Goal: Complete application form: Complete application form

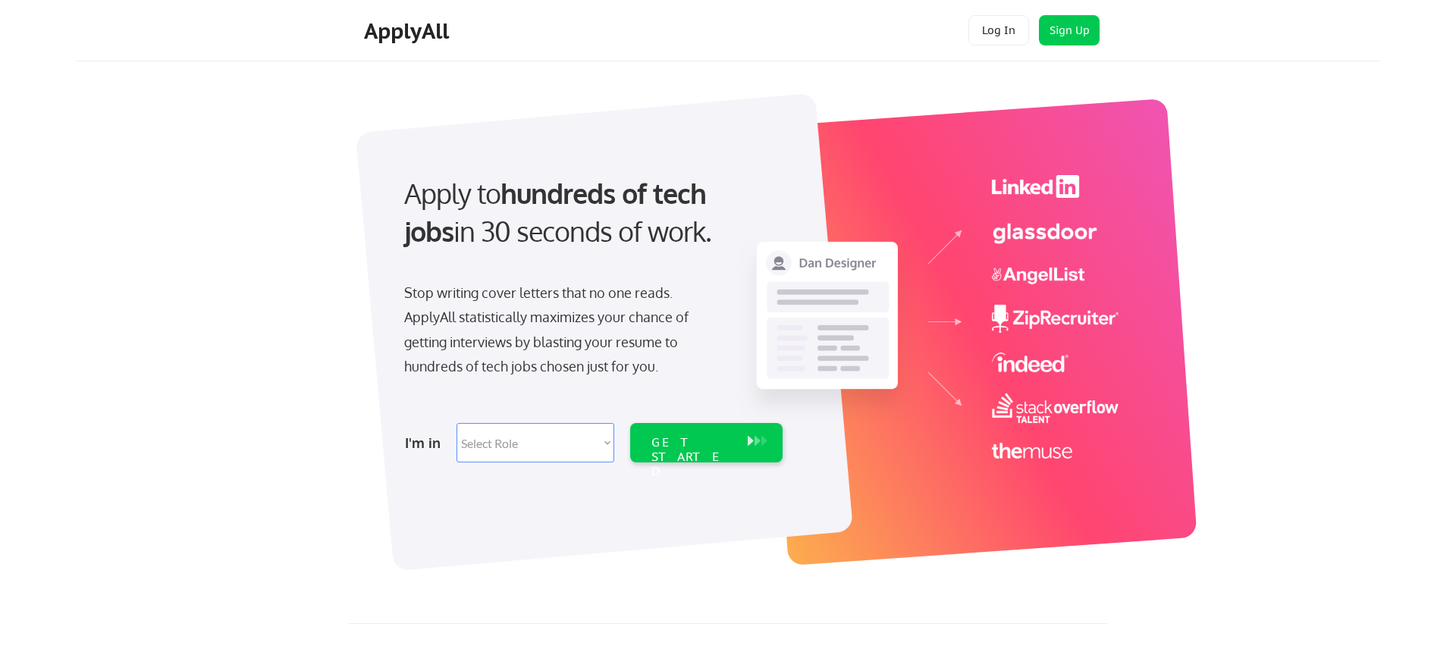
click at [599, 443] on select "Select Role Software Engineering Product Management Customer Success Sales UI/U…" at bounding box center [536, 442] width 158 height 39
select select ""product""
click at [608, 441] on select "Select Role Software Engineering Product Management Customer Success Sales UI/U…" at bounding box center [536, 442] width 158 height 39
select select ""technical_project_program_mgmt""
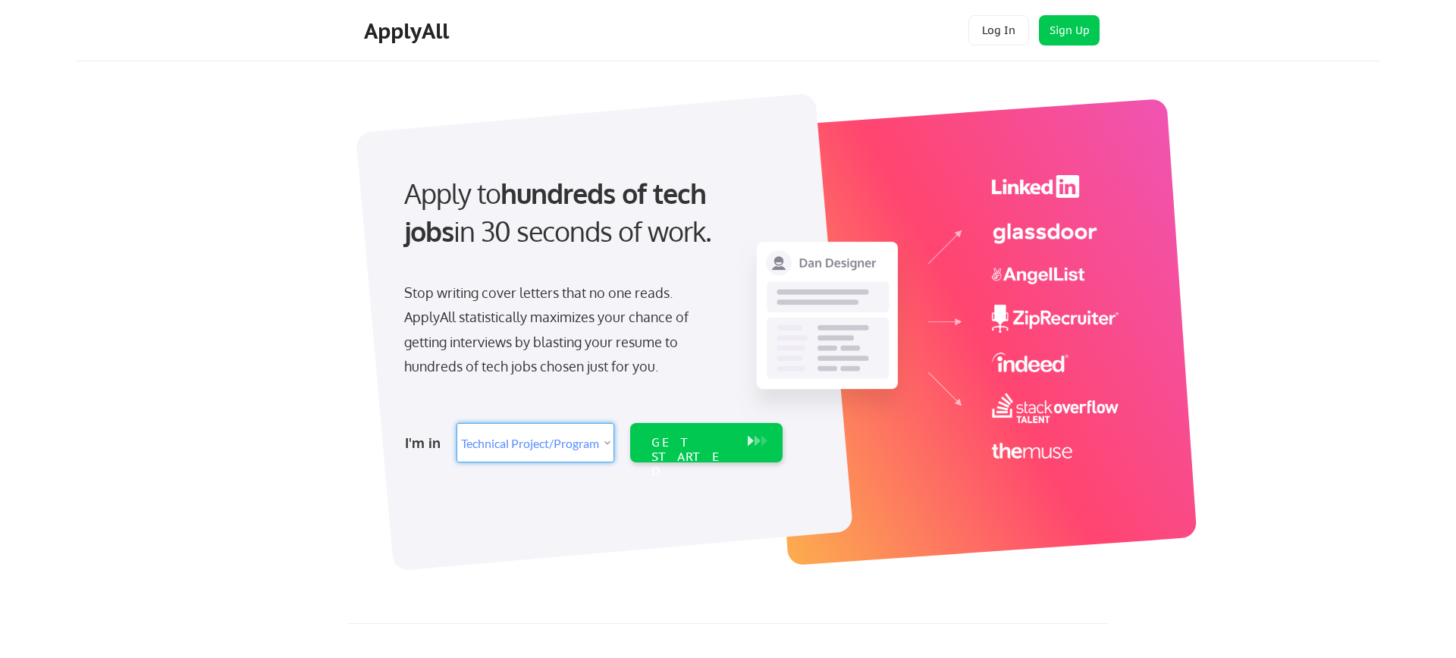
select select ""technical_project_program_mgmt""
click at [690, 448] on div "GET STARTED" at bounding box center [692, 457] width 81 height 44
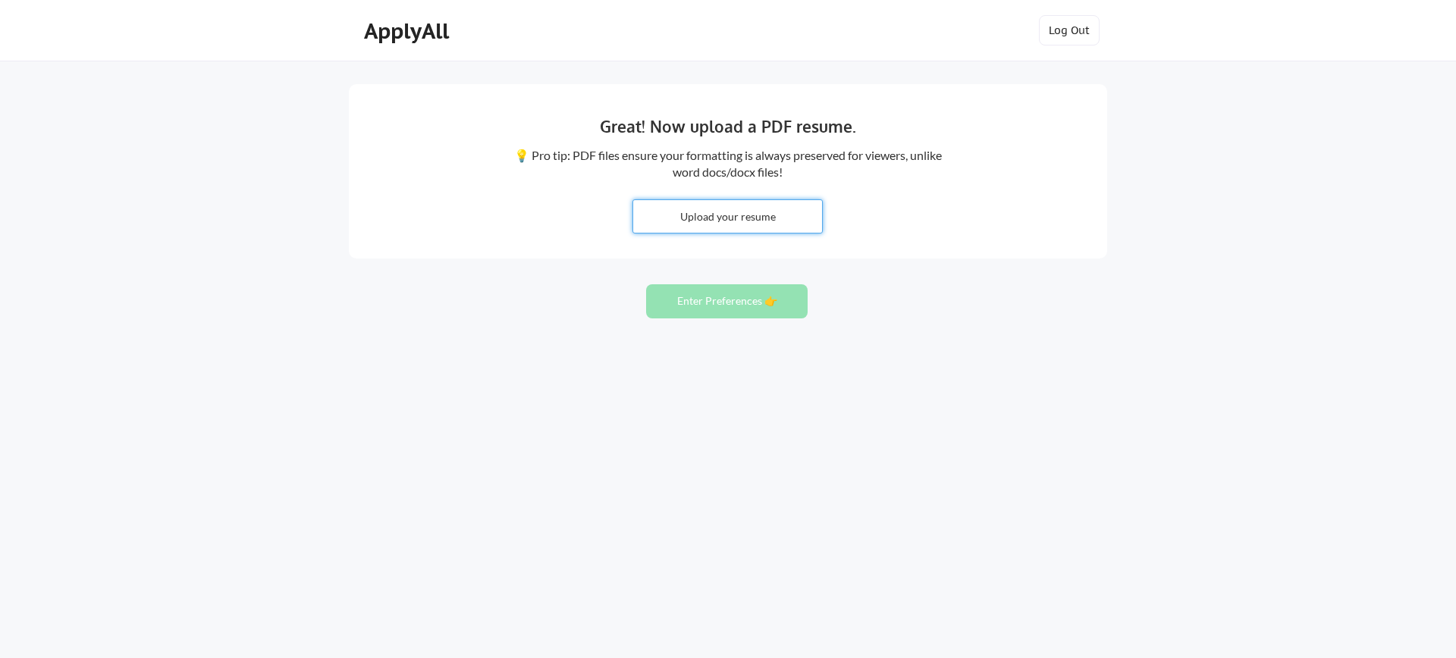
click at [722, 217] on input "file" at bounding box center [727, 216] width 189 height 33
type input "C:\fakepath\GanapatiHegde_TPM.pdf"
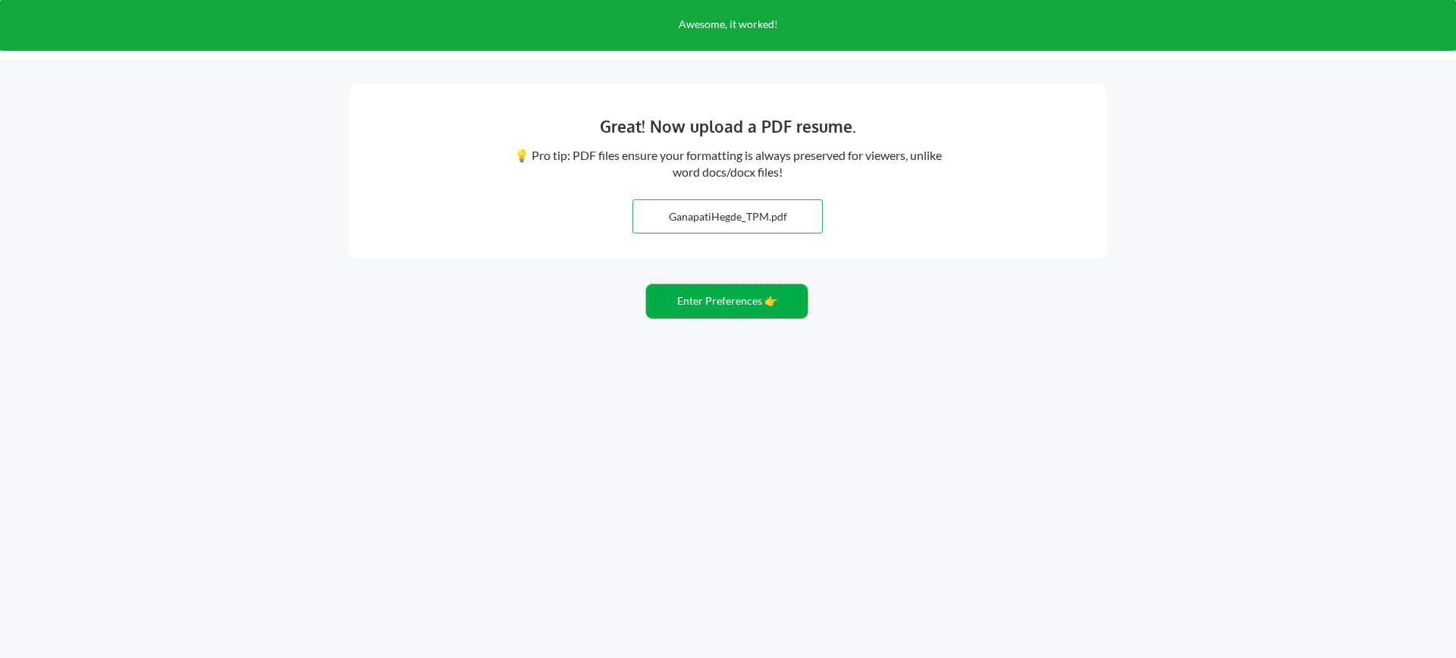
click at [727, 301] on button "Enter Preferences 👉" at bounding box center [727, 301] width 162 height 34
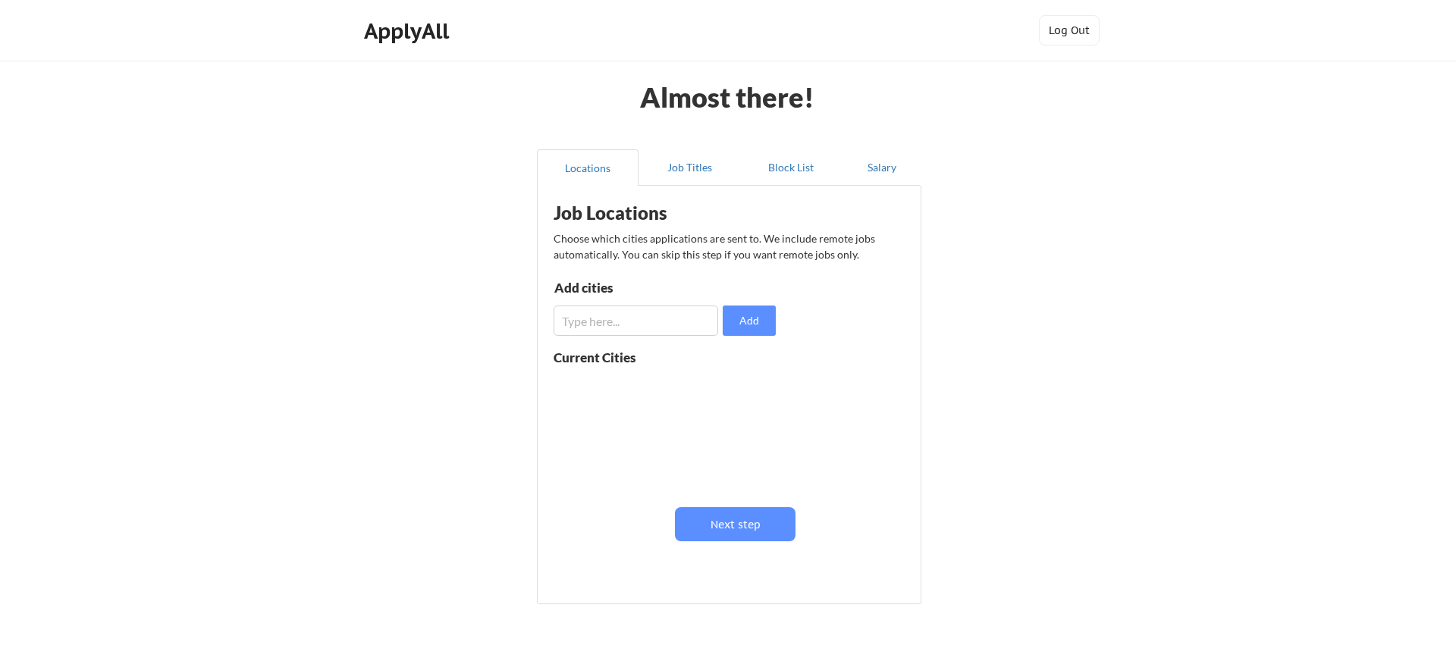
click at [676, 327] on input "input" at bounding box center [636, 321] width 165 height 30
type input "bangalore"
click at [752, 321] on button "Add" at bounding box center [749, 321] width 53 height 30
click at [733, 531] on button "Next step" at bounding box center [735, 524] width 121 height 34
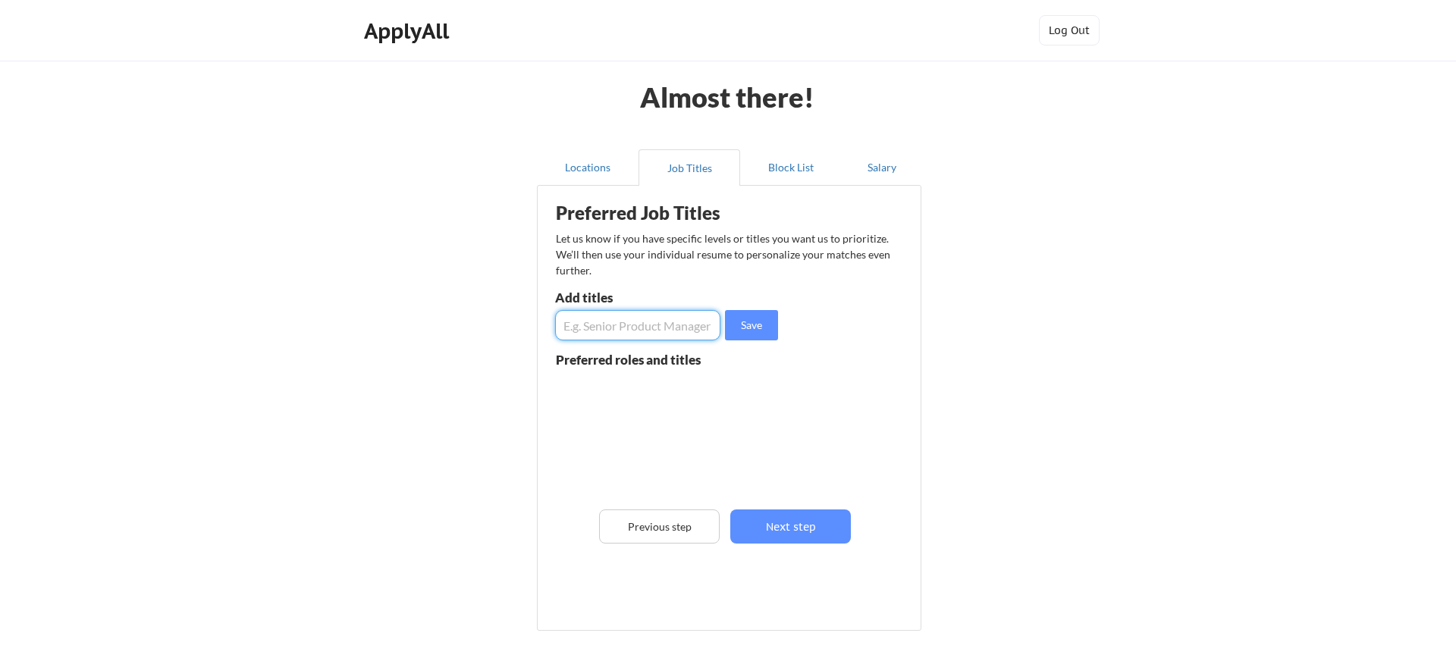
click at [648, 329] on input "input" at bounding box center [637, 325] width 165 height 30
click at [589, 158] on button "Locations" at bounding box center [588, 167] width 102 height 36
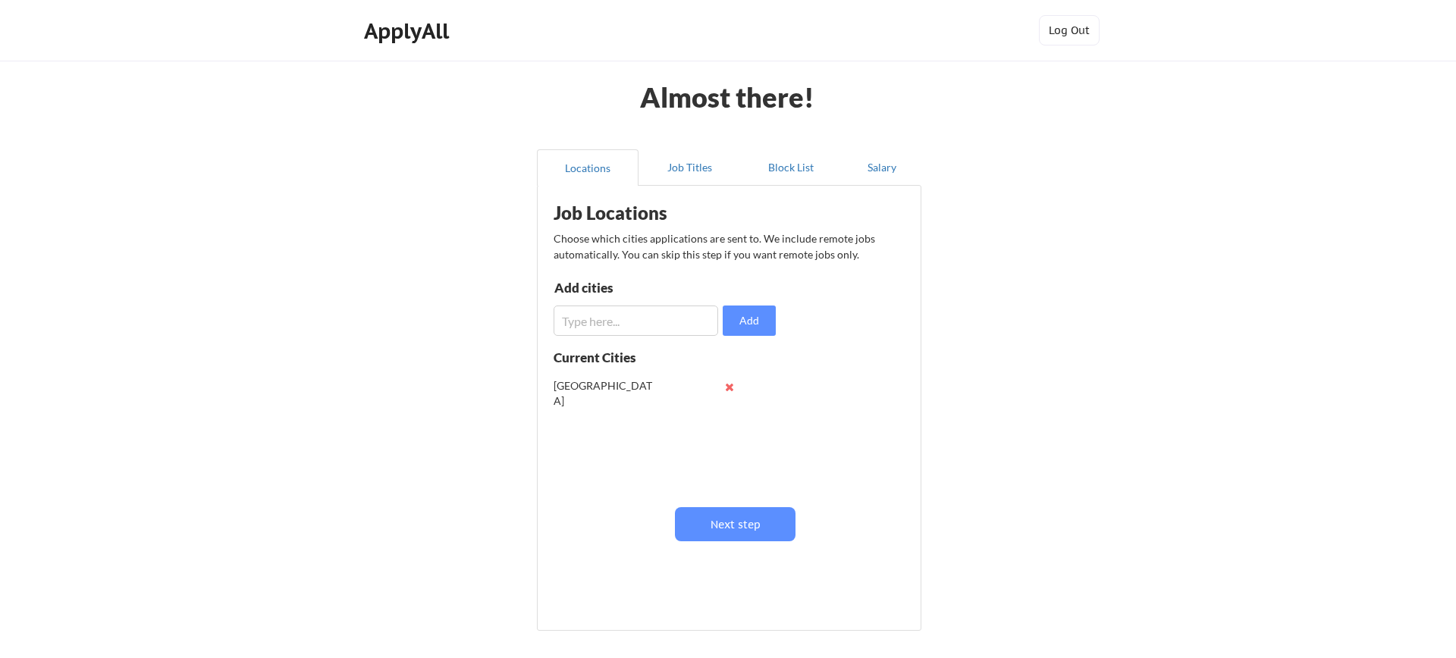
click at [589, 314] on input "input" at bounding box center [636, 321] width 165 height 30
type input "technical project/program manager"
click at [763, 321] on button "Add" at bounding box center [749, 321] width 53 height 30
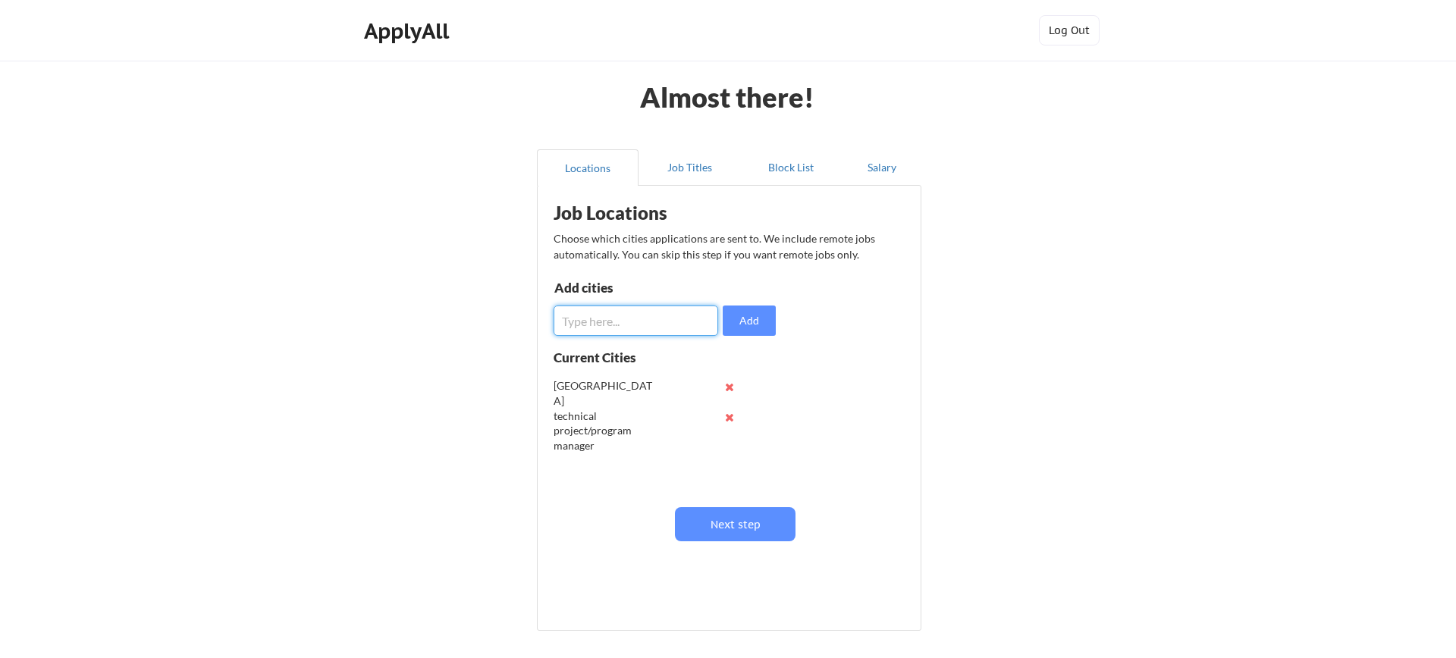
click at [645, 315] on input "input" at bounding box center [636, 321] width 165 height 30
type input "Senior technical project manager"
click at [766, 325] on button "Add" at bounding box center [749, 321] width 53 height 30
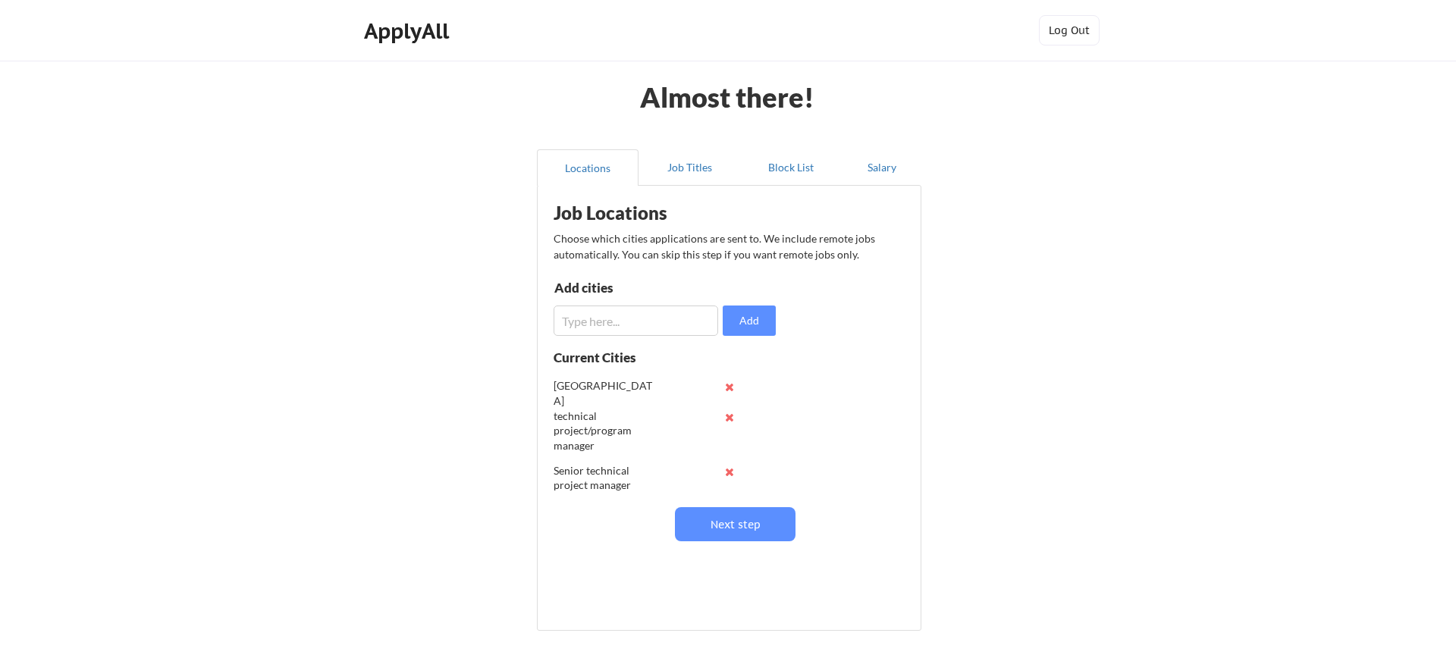
click at [655, 316] on input "input" at bounding box center [636, 321] width 165 height 30
type input "program manager"
click at [752, 325] on button "Add" at bounding box center [749, 321] width 53 height 30
click at [639, 323] on input "input" at bounding box center [636, 321] width 165 height 30
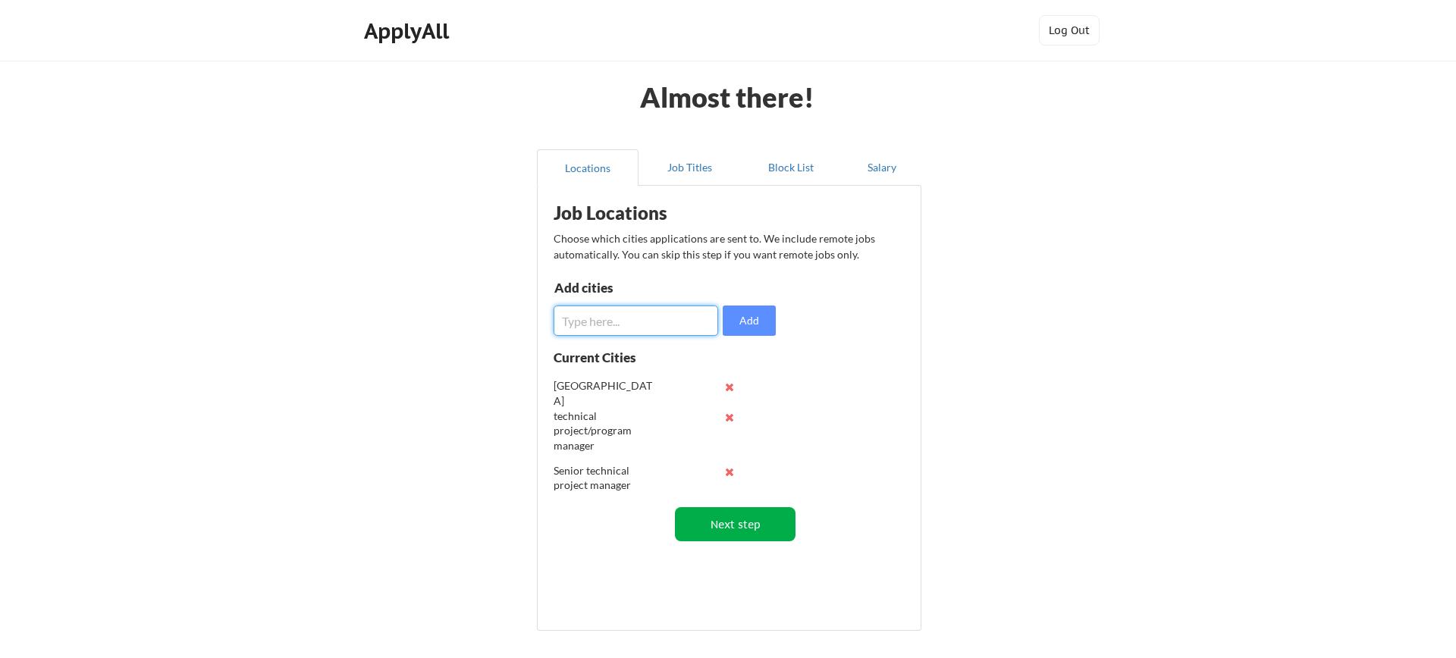
click at [762, 524] on button "Next step" at bounding box center [735, 524] width 121 height 34
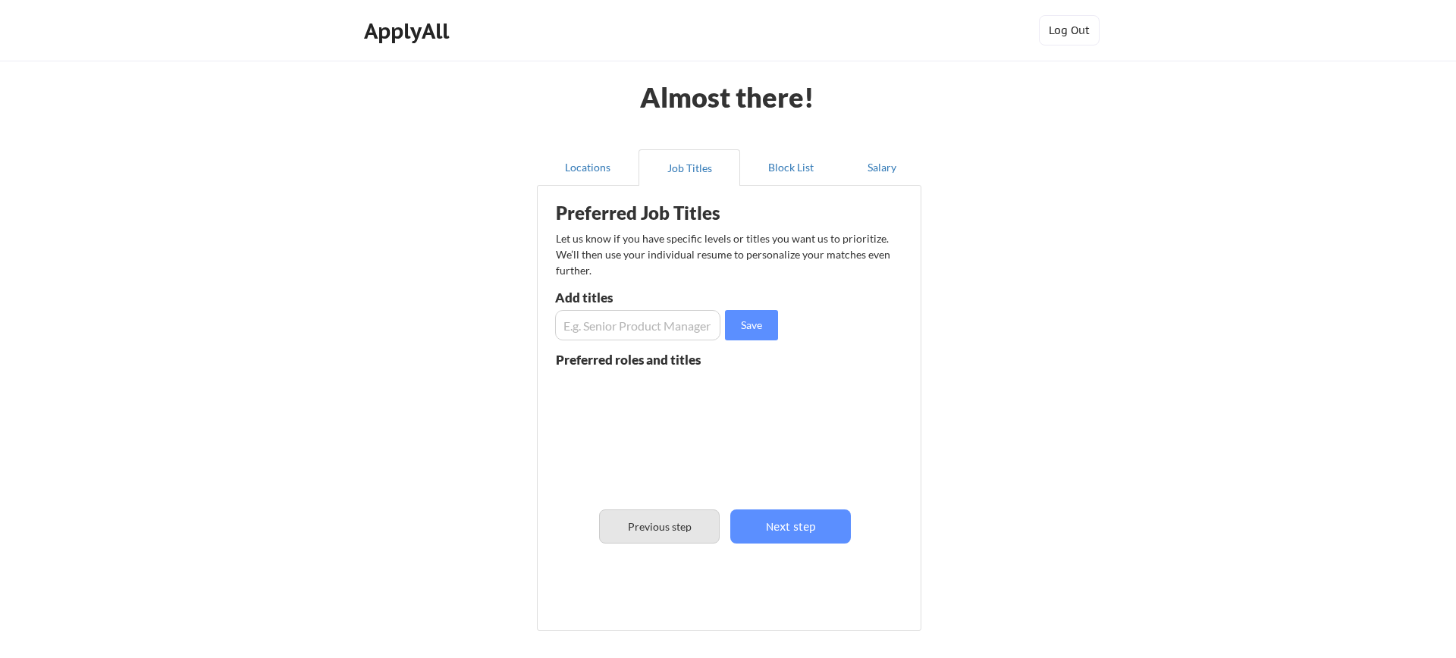
click at [637, 531] on button "Previous step" at bounding box center [659, 527] width 121 height 34
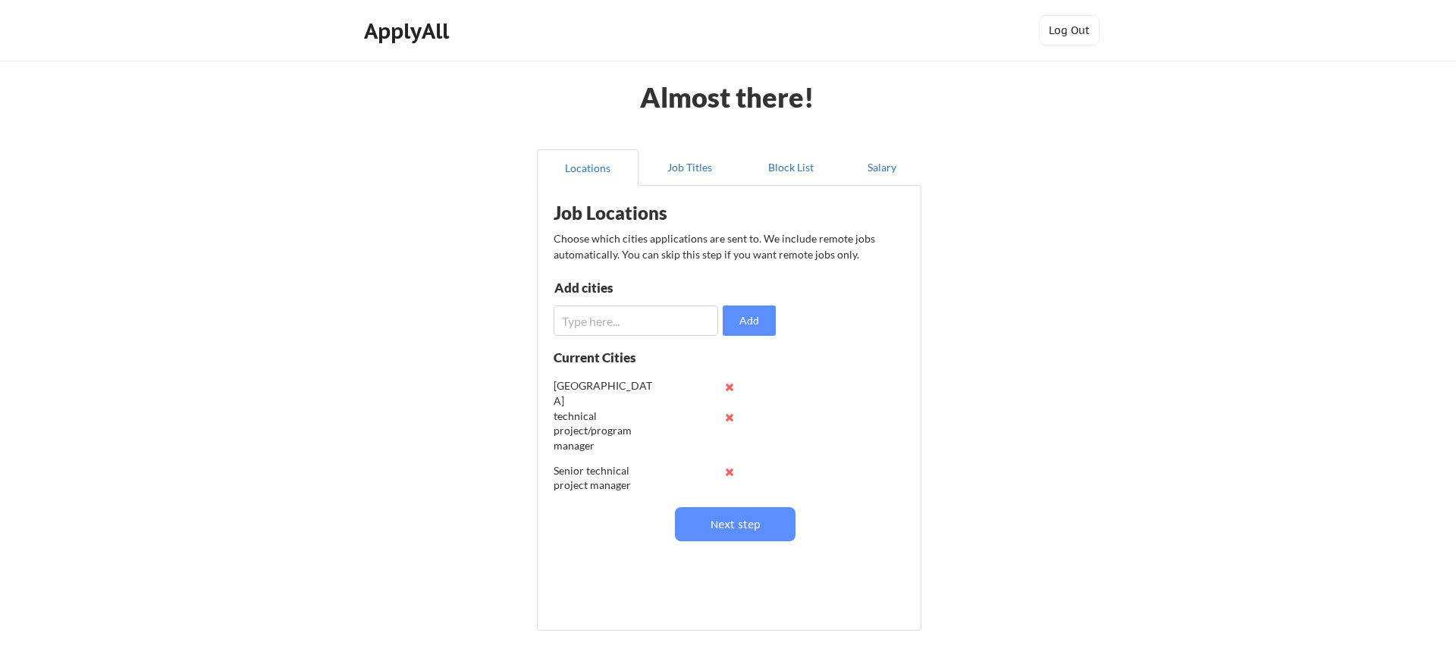
click at [729, 417] on button at bounding box center [729, 417] width 11 height 11
click at [726, 419] on button at bounding box center [729, 417] width 11 height 11
click at [727, 417] on button at bounding box center [729, 417] width 11 height 11
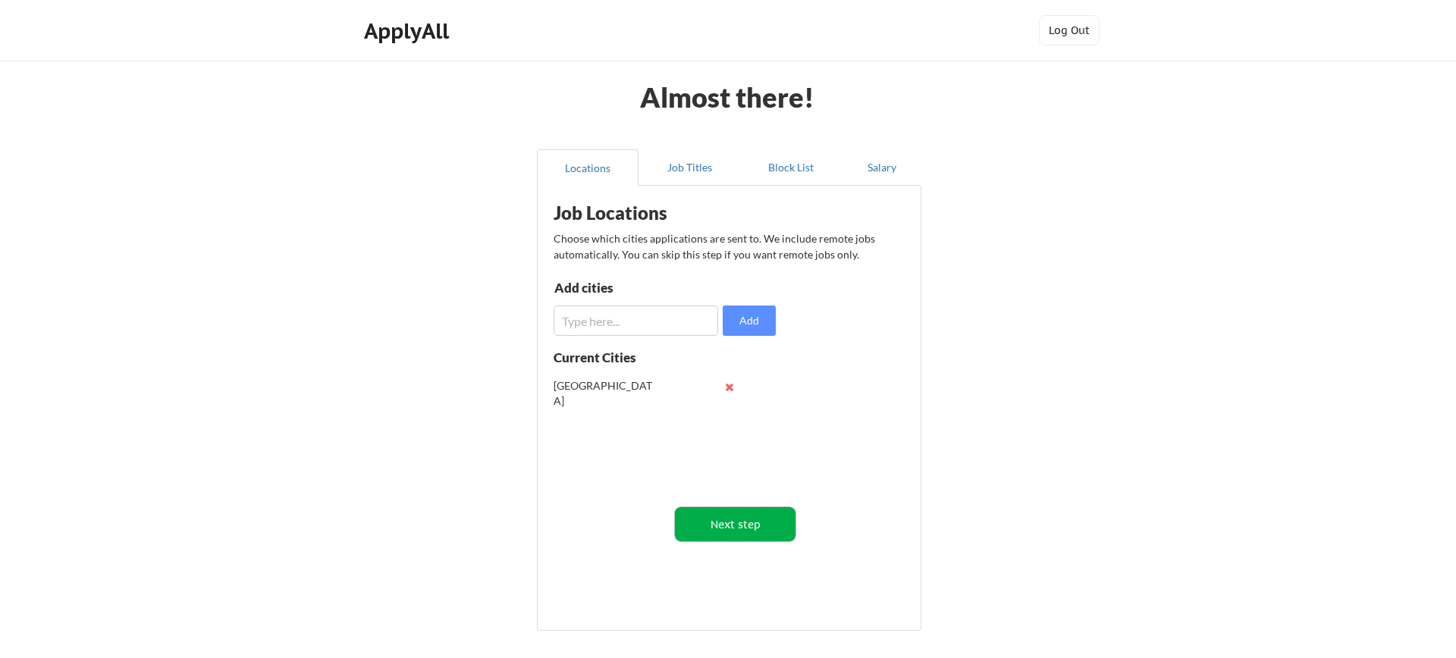
click at [730, 526] on button "Next step" at bounding box center [735, 524] width 121 height 34
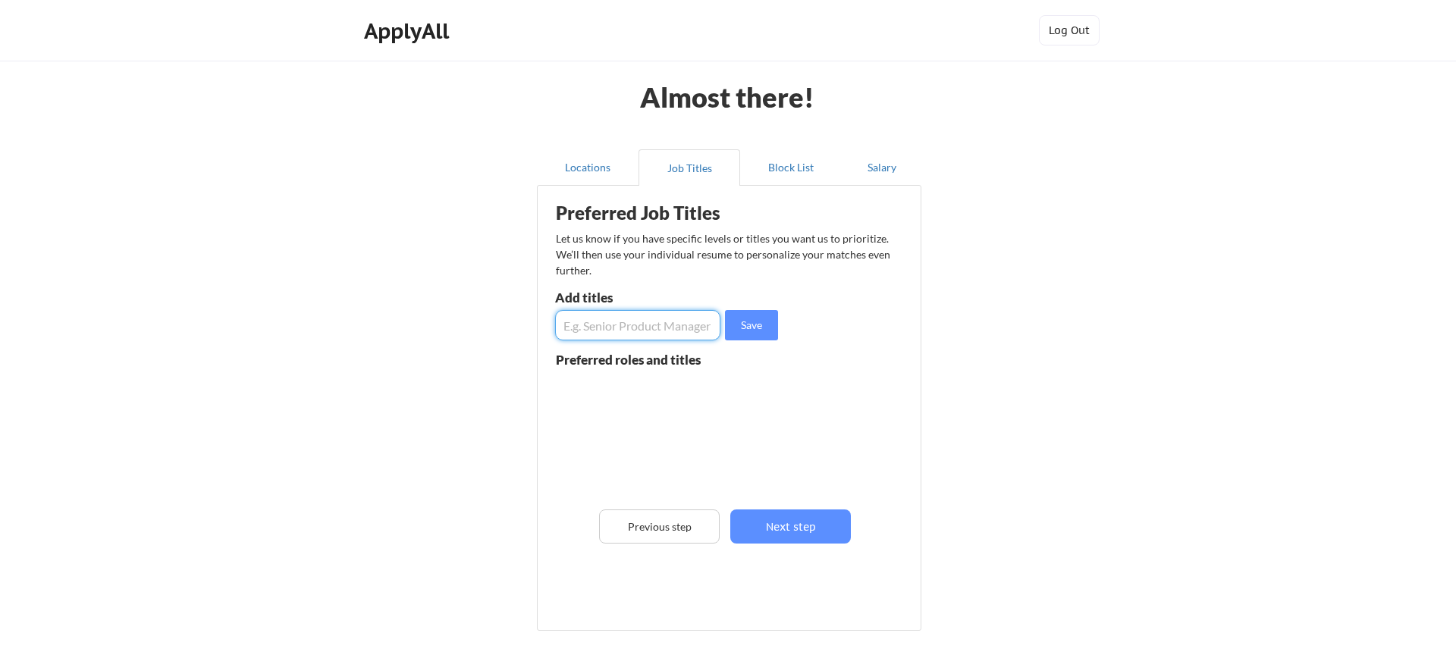
click at [623, 326] on input "input" at bounding box center [637, 325] width 165 height 30
type input "S"
type input "Technical project manager"
click at [765, 328] on button "Save" at bounding box center [751, 325] width 53 height 30
click at [664, 331] on input "input" at bounding box center [637, 325] width 165 height 30
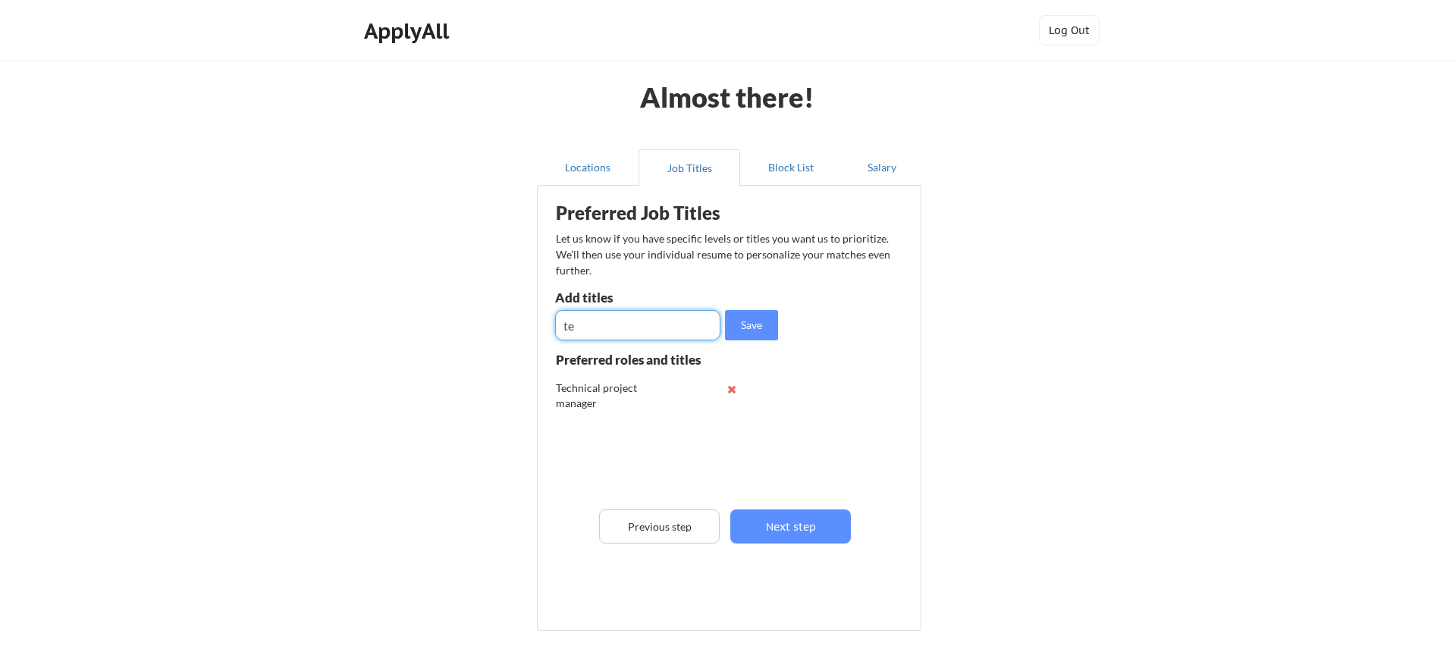
type input "t"
type input "Senior manager"
click at [762, 323] on button "Save" at bounding box center [751, 325] width 53 height 30
click at [623, 329] on input "input" at bounding box center [637, 325] width 165 height 30
type input "program manager"
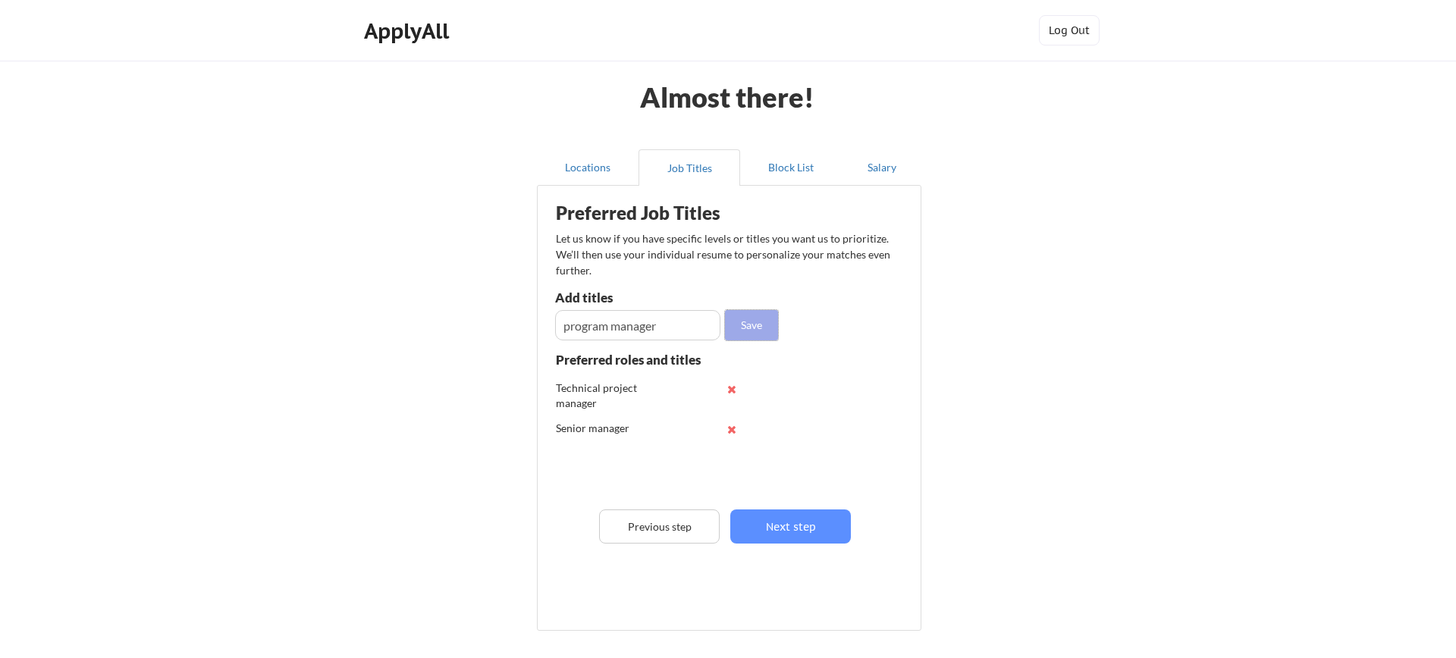
click at [760, 321] on button "Save" at bounding box center [751, 325] width 53 height 30
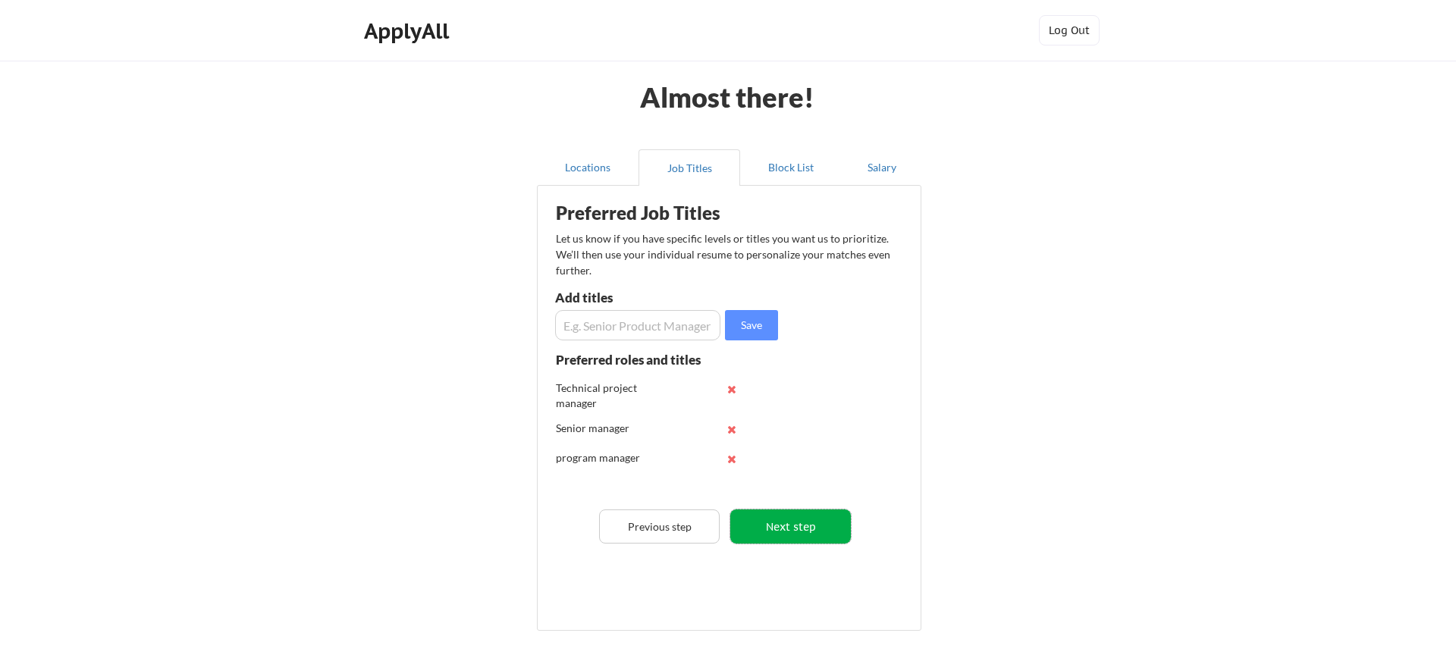
click at [784, 524] on button "Next step" at bounding box center [790, 527] width 121 height 34
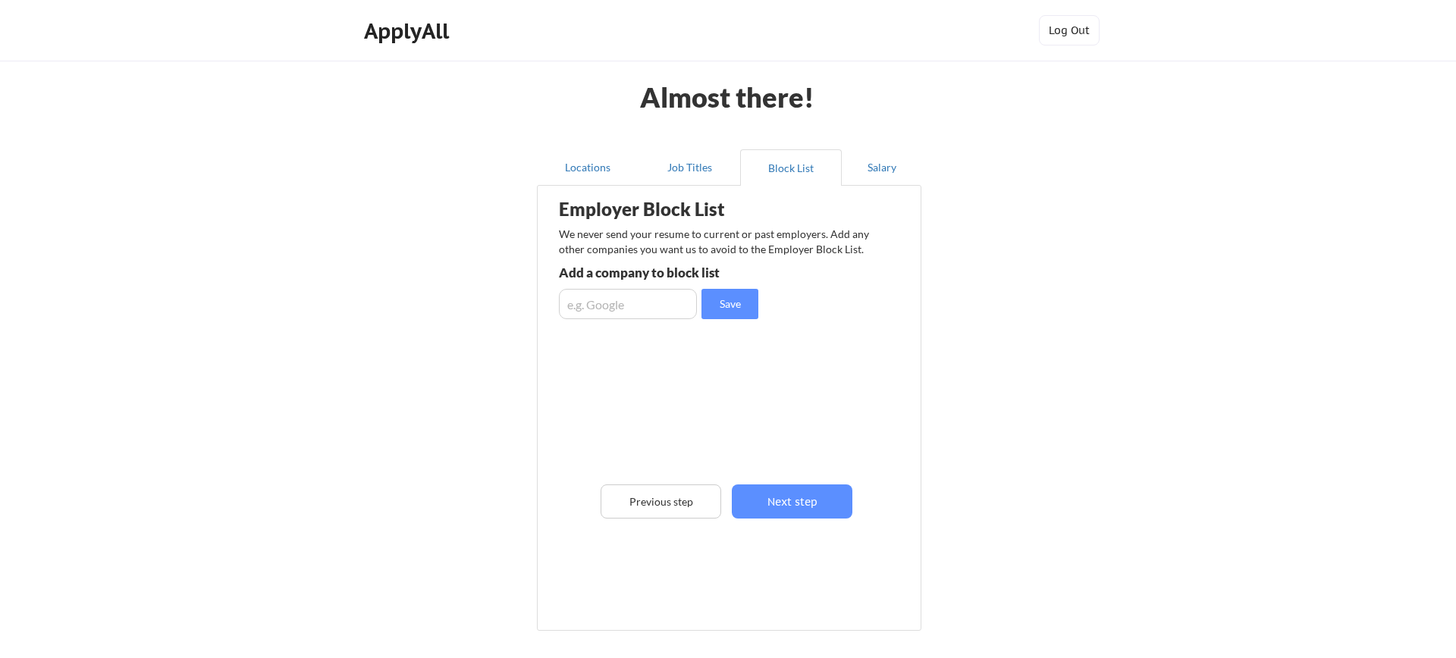
click at [614, 297] on input "input" at bounding box center [628, 304] width 138 height 30
type input "wesco"
click at [731, 314] on button "Save" at bounding box center [730, 304] width 57 height 30
click at [618, 313] on input "input" at bounding box center [628, 304] width 138 height 30
type input "wesco anixter"
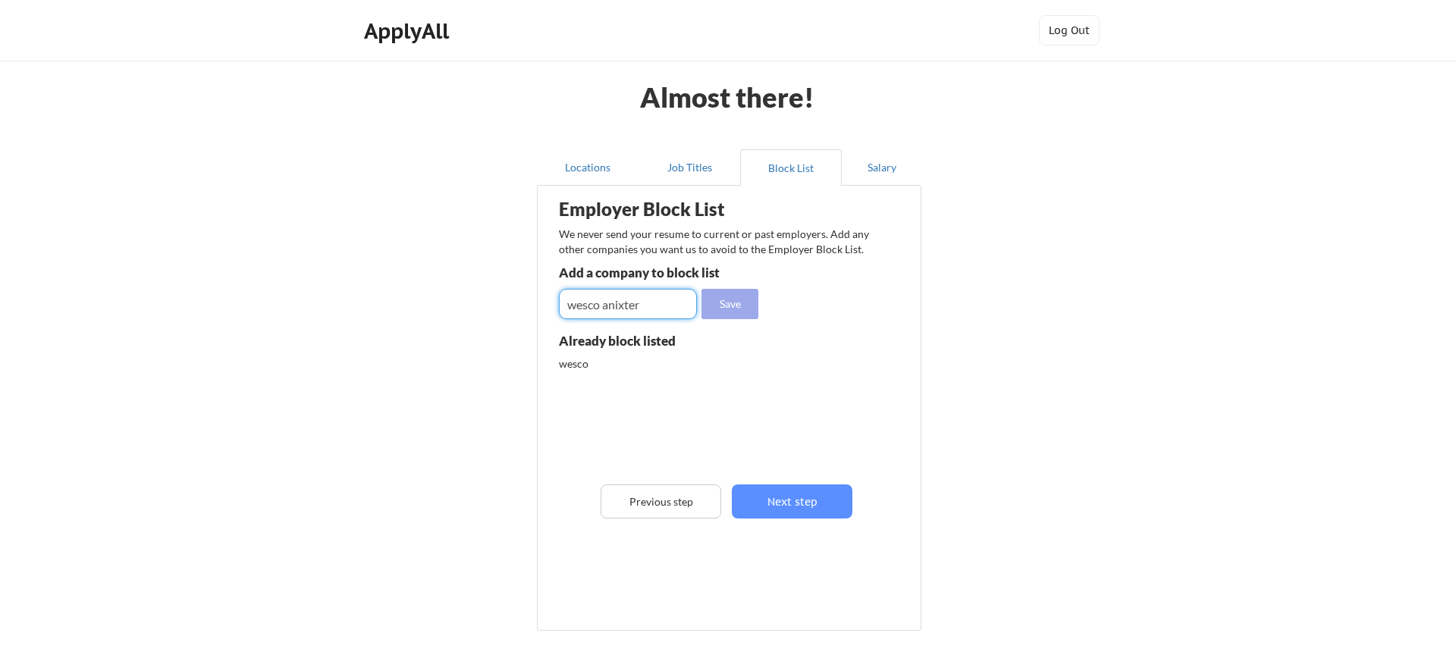
click at [740, 297] on button "Save" at bounding box center [730, 304] width 57 height 30
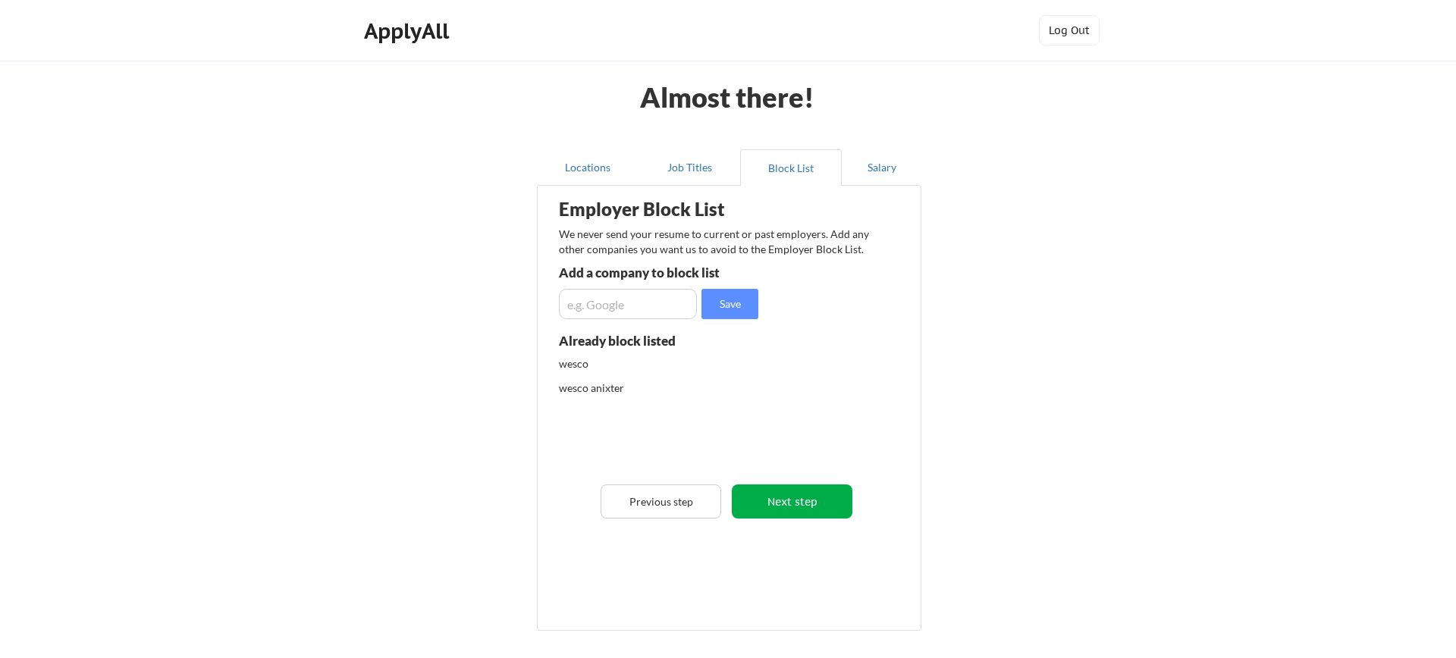
click at [789, 507] on button "Next step" at bounding box center [792, 502] width 121 height 34
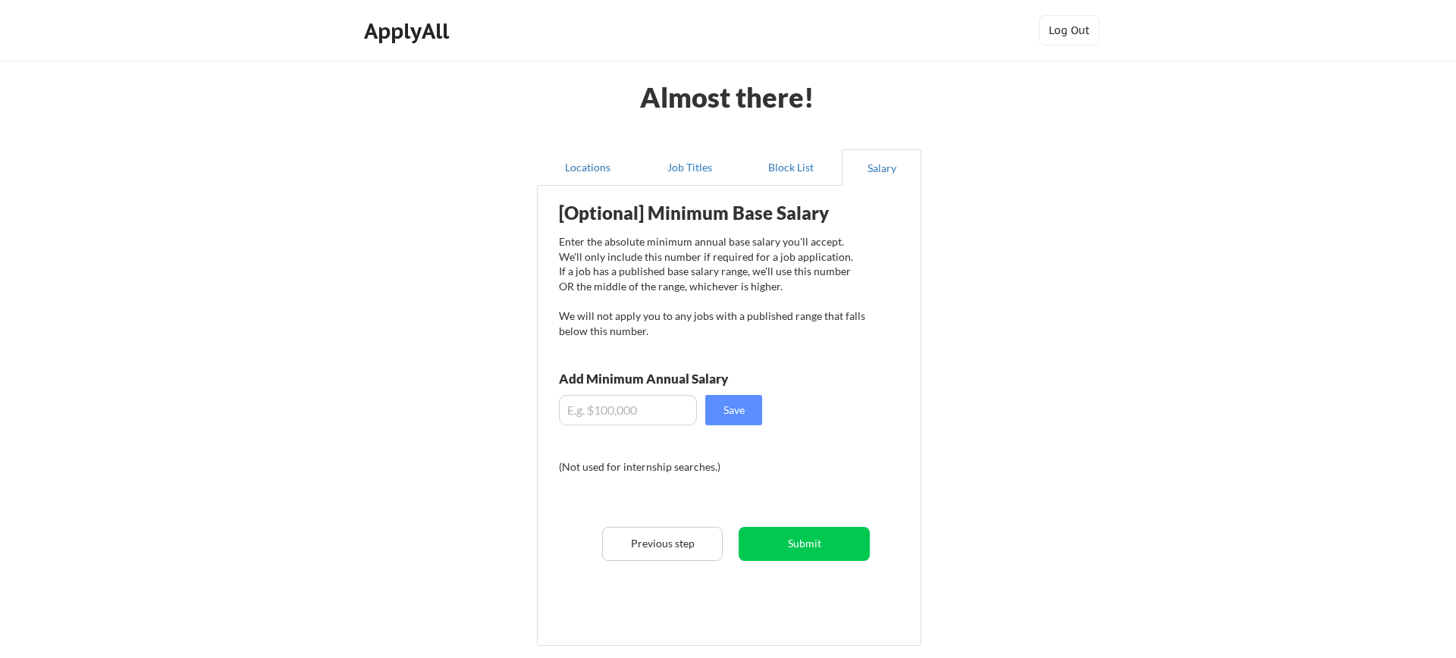
click at [610, 415] on input "input" at bounding box center [628, 410] width 138 height 30
type input "$70,000"
click at [734, 416] on button "Save" at bounding box center [733, 410] width 57 height 30
click at [789, 546] on button "Submit" at bounding box center [804, 544] width 131 height 34
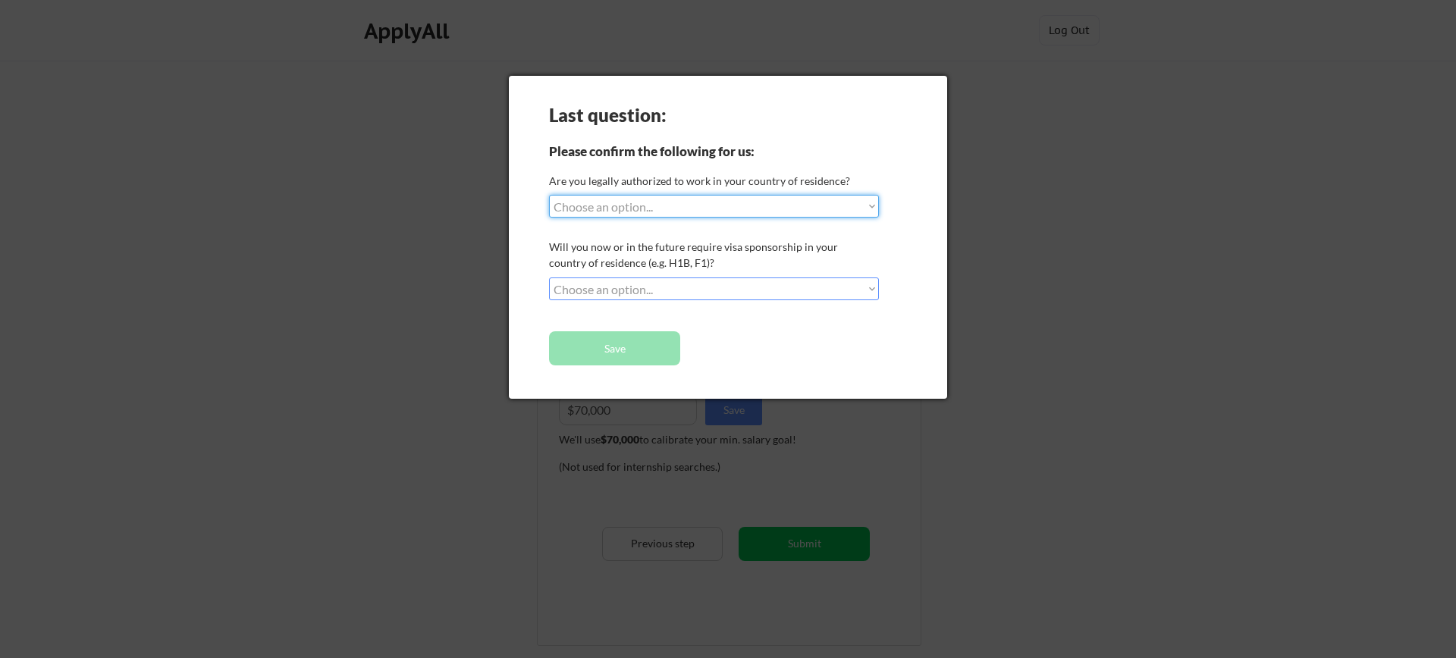
click at [683, 209] on select "Choose an option... Yes, I am a US Citizen Yes, I am a Canadian Citizen Yes, I …" at bounding box center [714, 206] width 330 height 23
select select ""no__i_am_not__yet__authorized""
click at [677, 286] on select "Choose an option... No, I will not need sponsorship Yes, I will need sponsorship" at bounding box center [714, 289] width 330 height 23
select select ""yes__i_will_need_sponsorship""
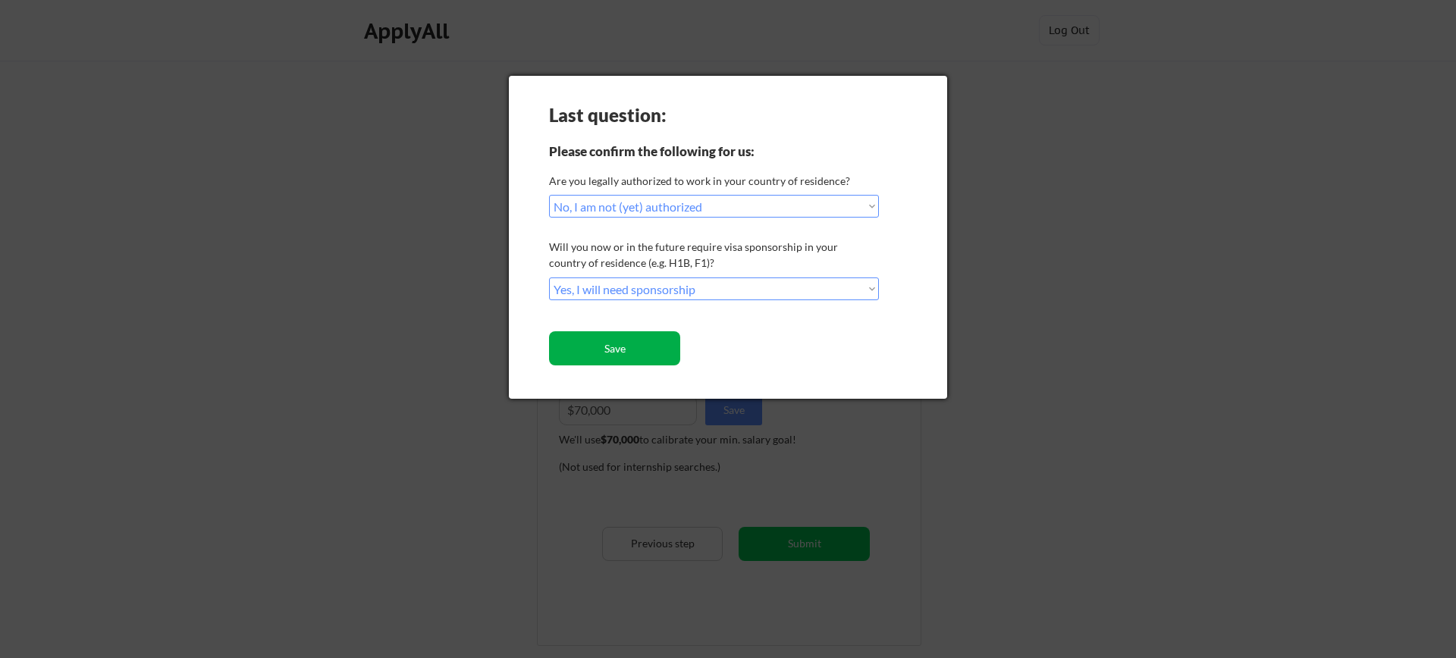
click at [633, 350] on button "Save" at bounding box center [614, 348] width 131 height 34
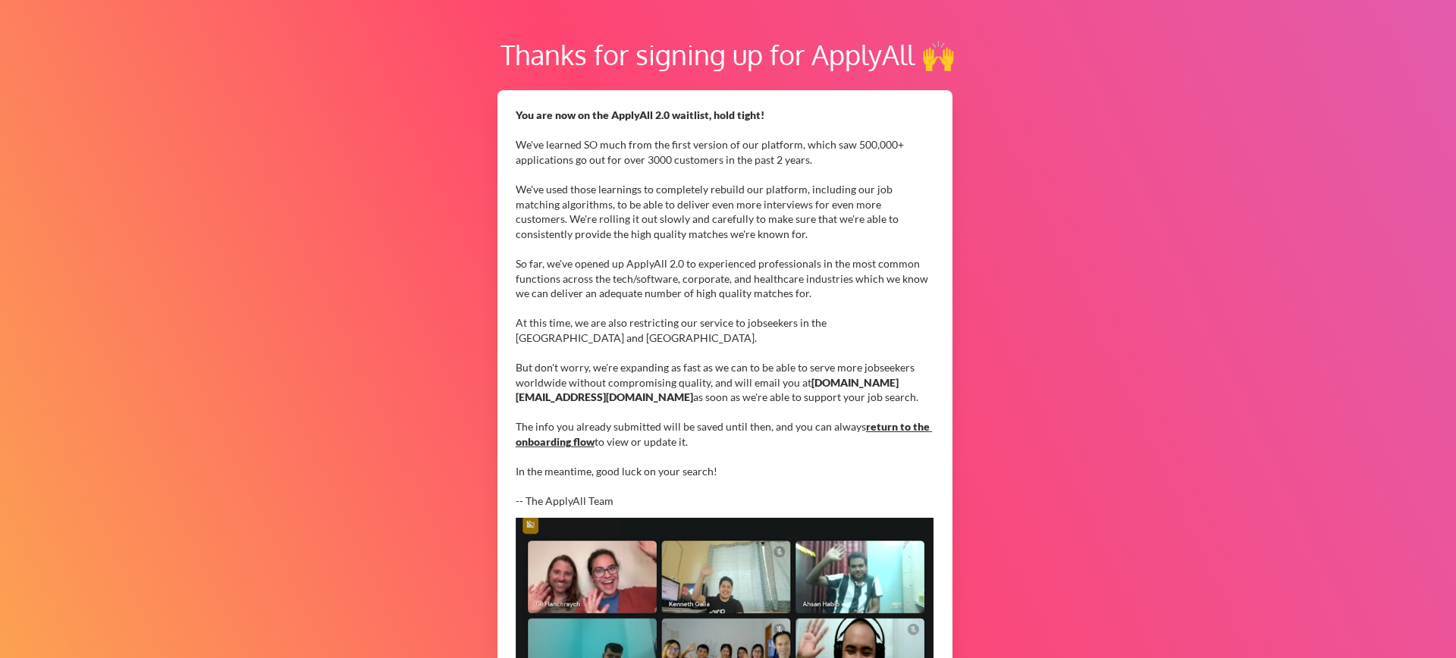
scroll to position [84, 0]
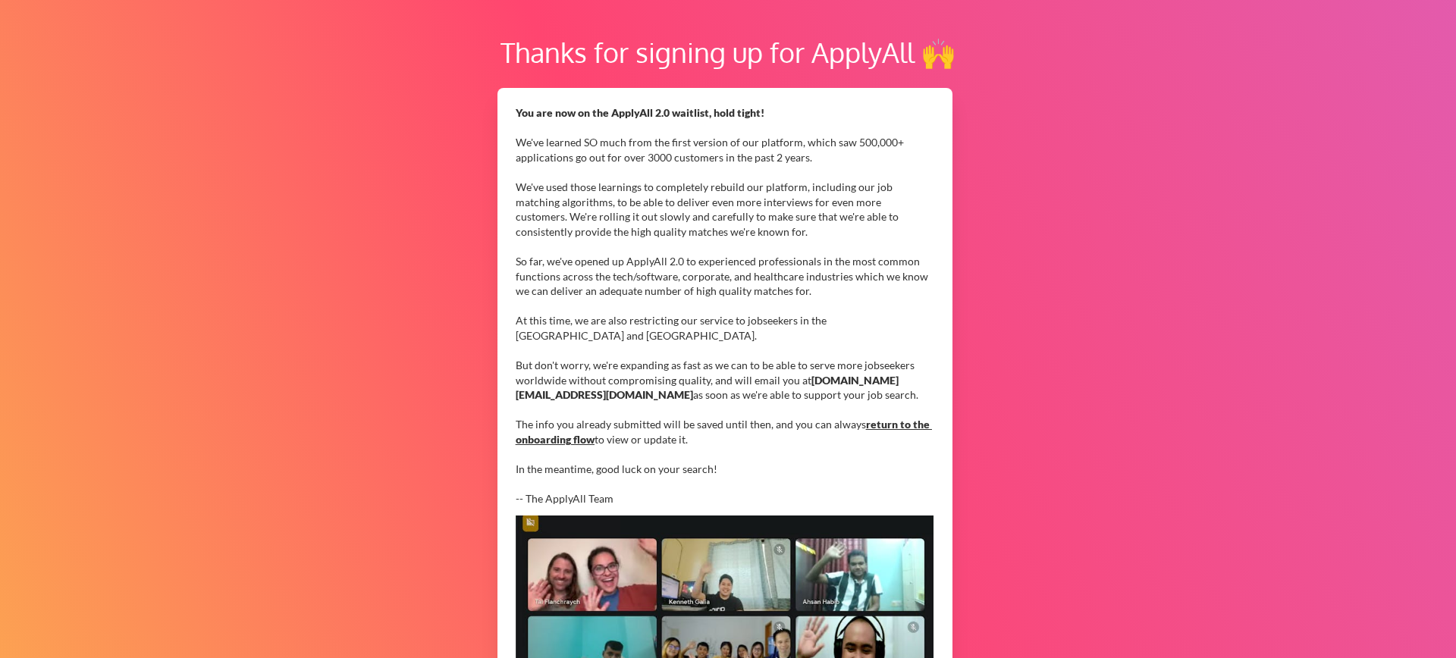
click at [889, 426] on link "return to the onboarding flow" at bounding box center [724, 432] width 416 height 28
